Goal: Task Accomplishment & Management: Use online tool/utility

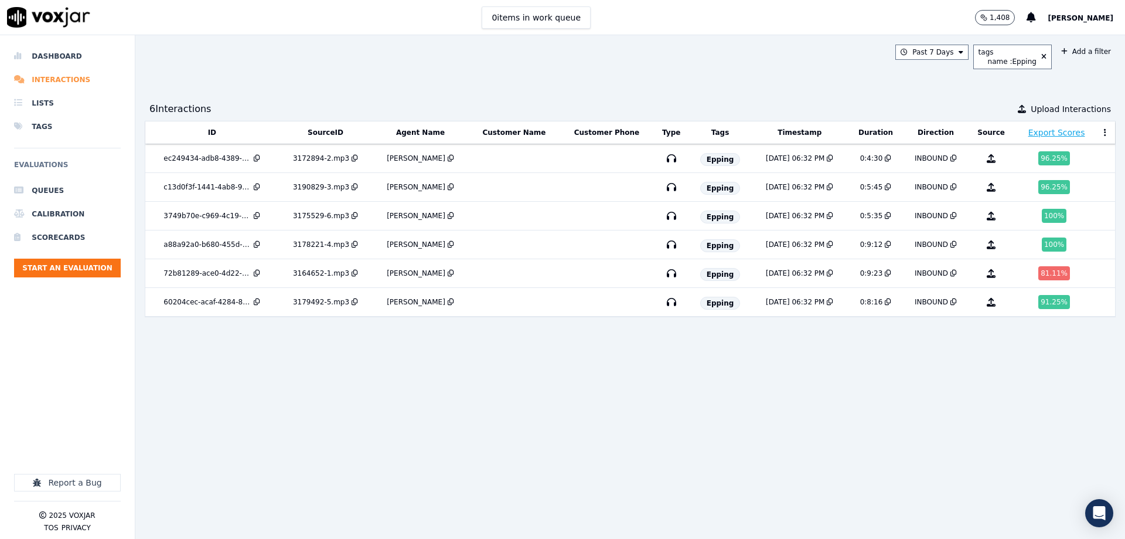
click at [69, 79] on li "Interactions" at bounding box center [67, 79] width 107 height 23
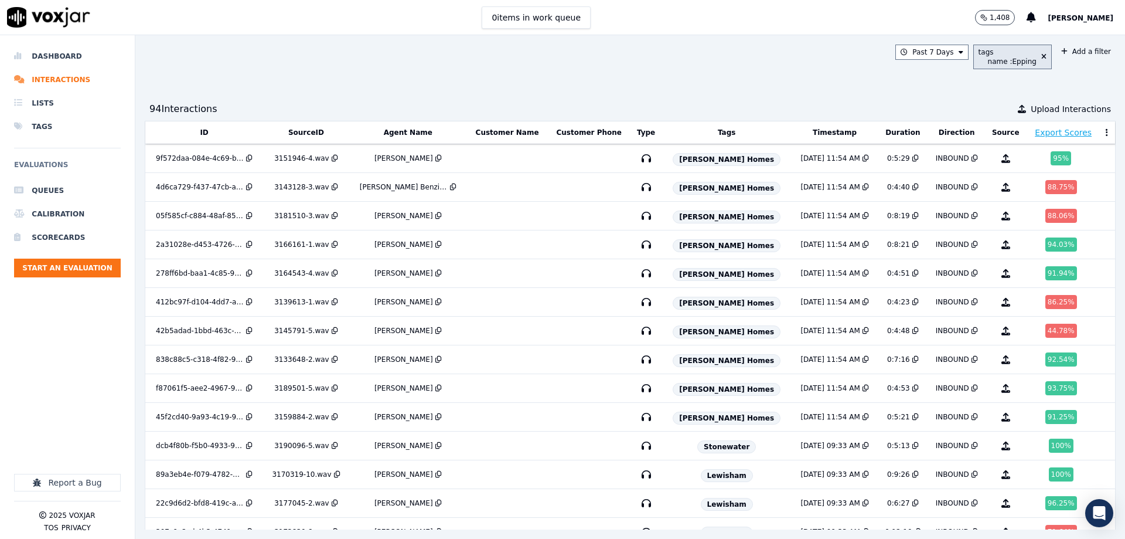
click at [998, 52] on div "tags" at bounding box center [1008, 51] width 58 height 9
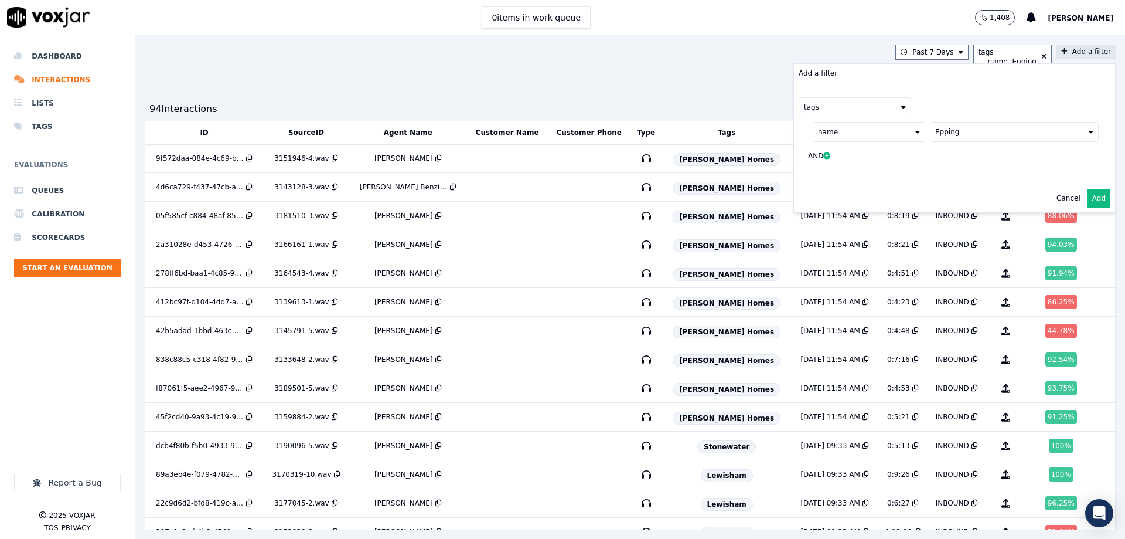
click at [853, 129] on button "name" at bounding box center [869, 132] width 113 height 20
click at [846, 132] on button "name" at bounding box center [869, 132] width 113 height 20
click at [924, 110] on div "tags" at bounding box center [955, 107] width 312 height 20
click at [829, 166] on div "name Epping AND" at bounding box center [949, 143] width 300 height 53
click at [799, 152] on button "AND" at bounding box center [822, 156] width 46 height 28
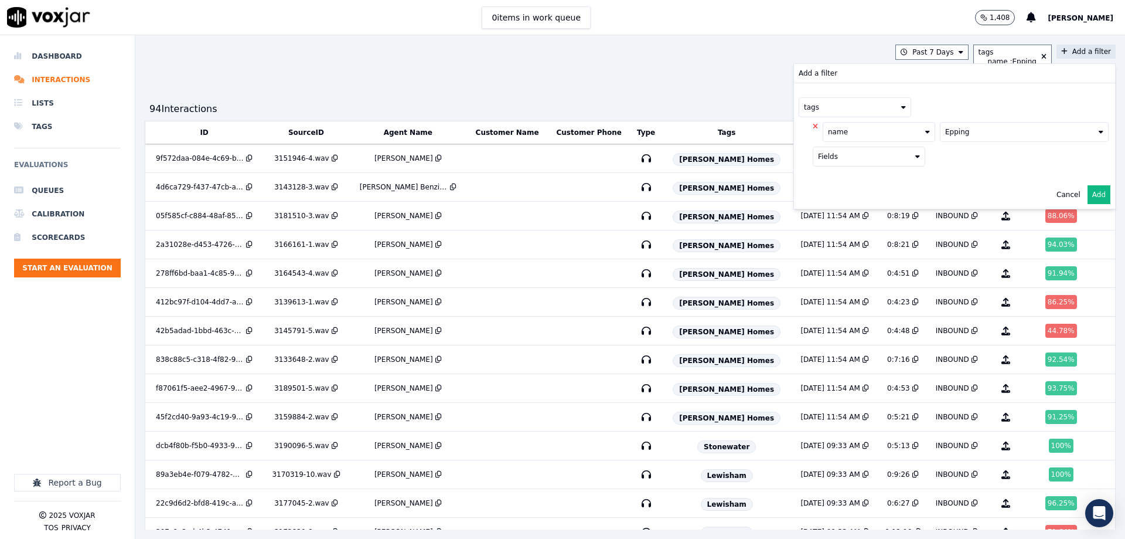
click at [849, 156] on button "Fields" at bounding box center [869, 157] width 113 height 20
click at [833, 190] on div "actions" at bounding box center [845, 190] width 25 height 9
click at [843, 166] on button "actions" at bounding box center [879, 157] width 113 height 20
click at [826, 174] on label "name" at bounding box center [879, 176] width 107 height 14
click at [948, 159] on button at bounding box center [1024, 156] width 169 height 18
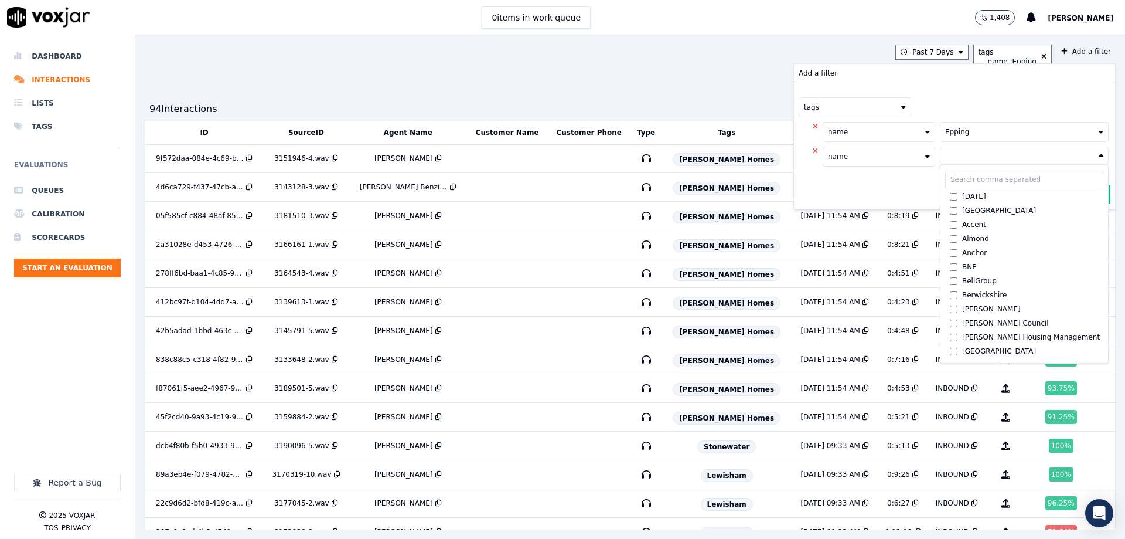
click at [877, 155] on button "name" at bounding box center [879, 157] width 113 height 20
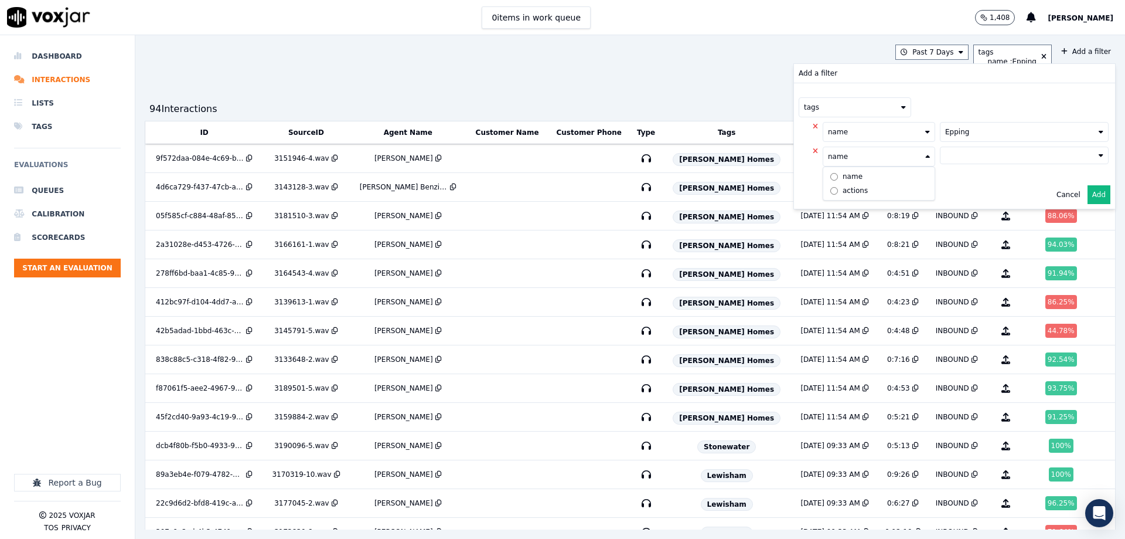
click at [843, 191] on div "actions" at bounding box center [855, 190] width 25 height 9
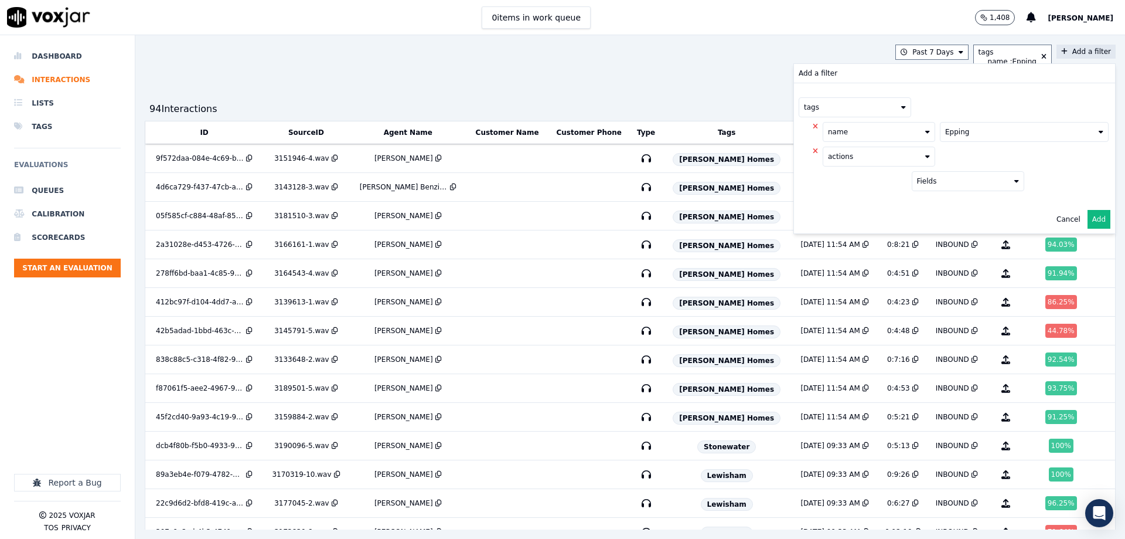
drag, startPoint x: 945, startPoint y: 170, endPoint x: 937, endPoint y: 178, distance: 11.6
click at [946, 174] on div "Fields" at bounding box center [961, 178] width 127 height 25
click at [937, 178] on button "Fields" at bounding box center [968, 181] width 113 height 20
click at [848, 195] on div "tags name Epping actions Fields id type message url recipients nextScorecardId …" at bounding box center [954, 144] width 321 height 122
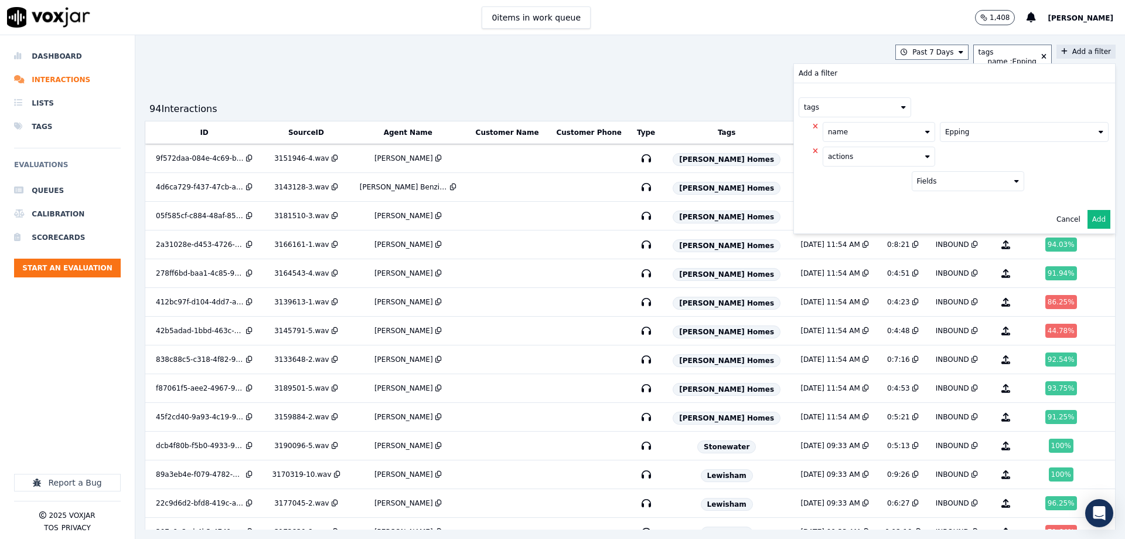
click at [813, 149] on button at bounding box center [818, 151] width 10 height 9
click at [750, 80] on div "Past 7 Days tags name : Epping Add a filter Add a filter tags name Epping AND C…" at bounding box center [630, 286] width 990 height 503
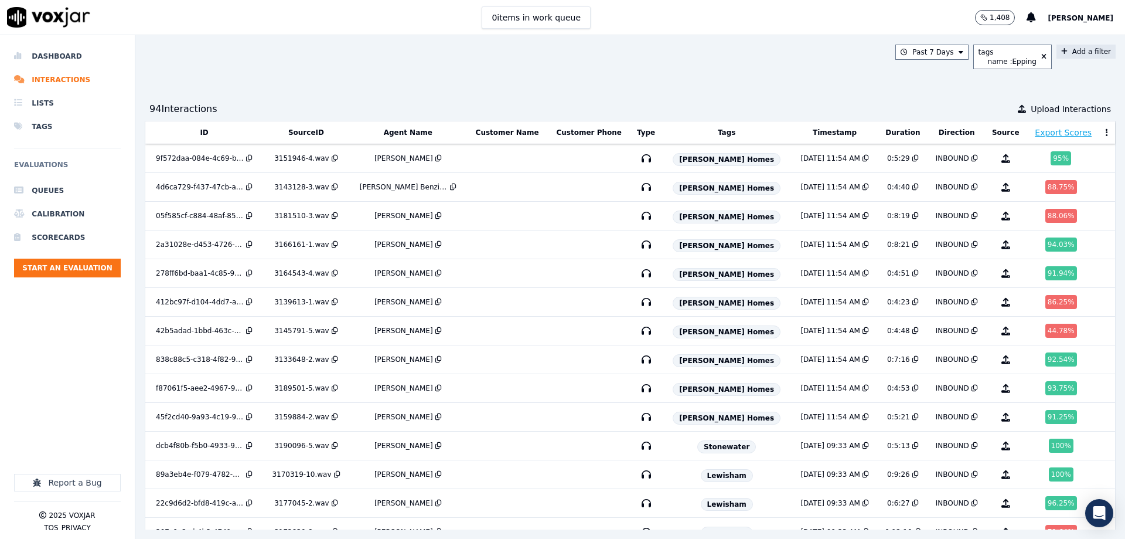
click at [1027, 138] on div "Export Scores" at bounding box center [1063, 132] width 73 height 21
click at [1035, 131] on button "Export Scores" at bounding box center [1063, 133] width 57 height 12
